Goal: Task Accomplishment & Management: Manage account settings

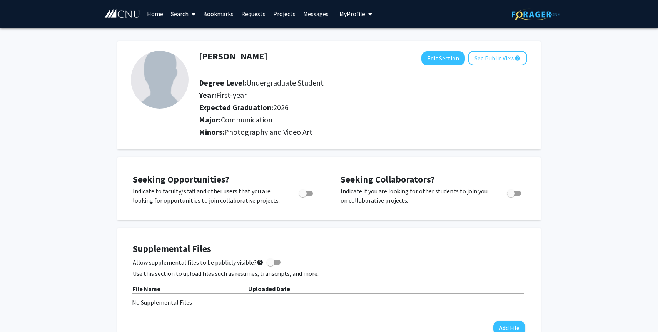
drag, startPoint x: 247, startPoint y: 94, endPoint x: 175, endPoint y: 97, distance: 72.8
click at [175, 97] on form "[PERSON_NAME] Edit Section See Public View help Degree Level: Undergraduate Stu…" at bounding box center [329, 95] width 408 height 89
click at [180, 127] on div at bounding box center [159, 95] width 68 height 89
click at [480, 57] on button "See Public View help" at bounding box center [497, 58] width 59 height 15
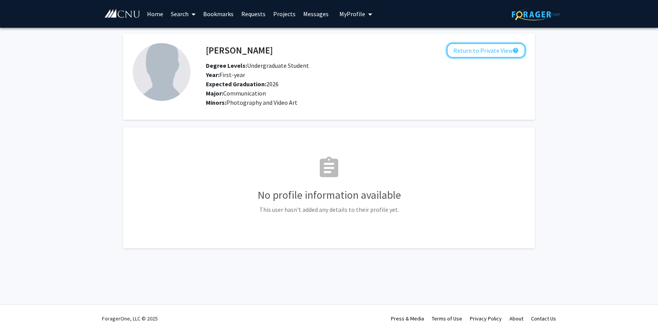
click at [480, 57] on button "Return to Private View help" at bounding box center [486, 50] width 78 height 15
